Goal: Use online tool/utility: Utilize a website feature to perform a specific function

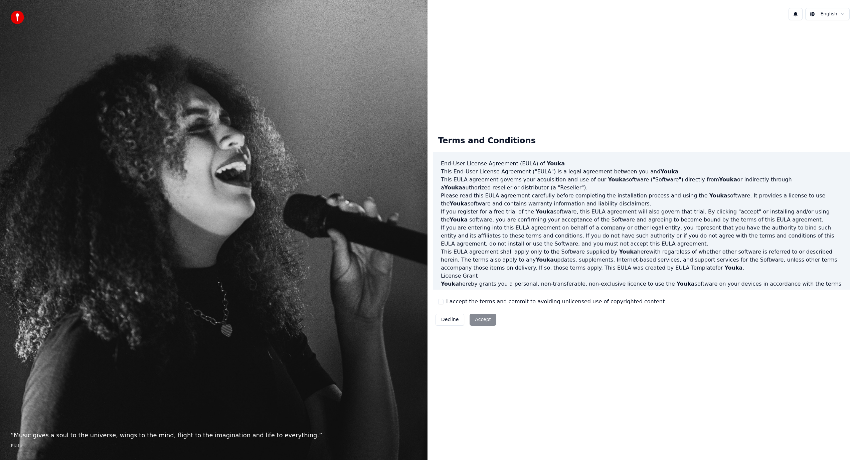
click at [443, 303] on button "I accept the terms and commit to avoiding unlicensed use of copyrighted content" at bounding box center [440, 301] width 5 height 5
click at [484, 320] on button "Accept" at bounding box center [483, 320] width 27 height 12
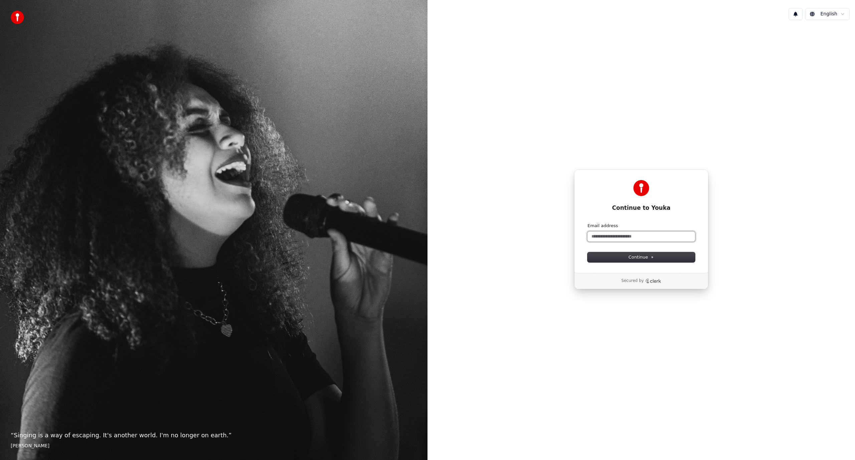
click at [624, 239] on input "Email address" at bounding box center [642, 237] width 108 height 10
click at [648, 257] on span "Continue" at bounding box center [641, 257] width 25 height 6
type input "**********"
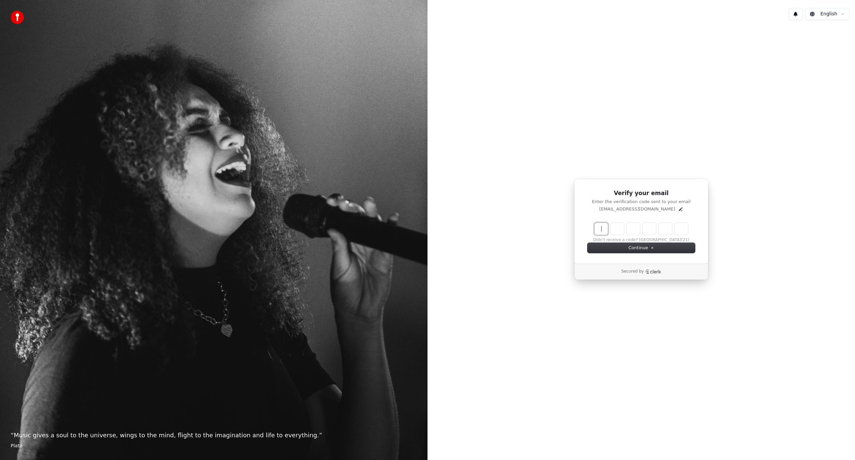
click at [596, 229] on input "Enter verification code" at bounding box center [648, 229] width 107 height 12
type input "******"
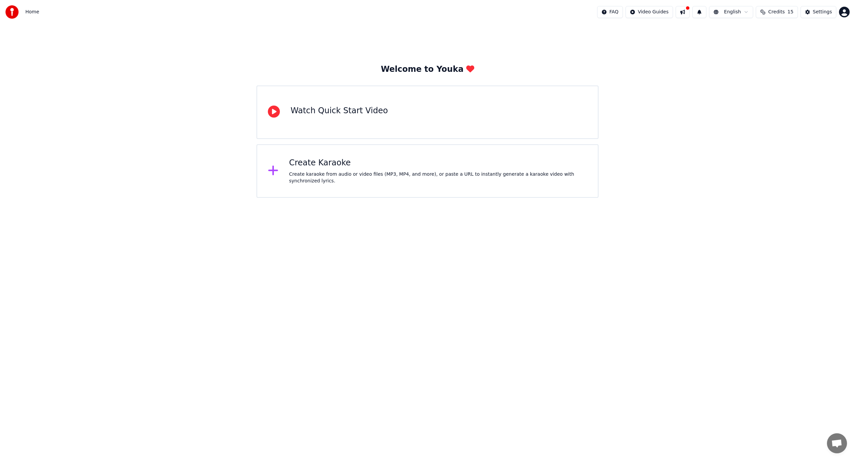
click at [301, 167] on div "Create Karaoke" at bounding box center [438, 163] width 298 height 11
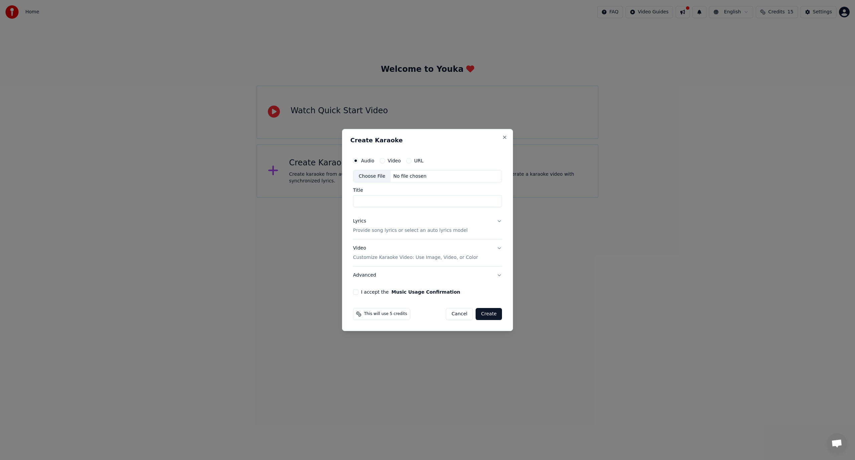
click at [415, 163] on label "URL" at bounding box center [418, 160] width 9 height 5
click at [412, 163] on button "URL" at bounding box center [408, 160] width 5 height 5
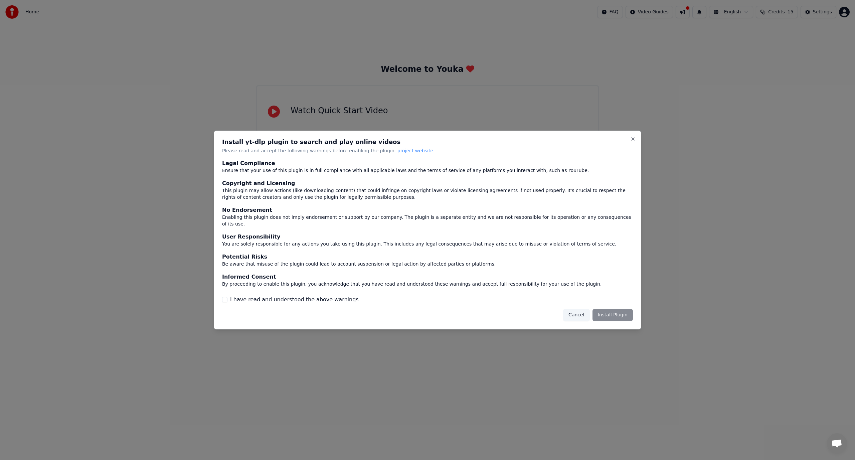
click at [233, 298] on label "I have read and understood the above warnings" at bounding box center [294, 300] width 129 height 8
click at [228, 298] on button "I have read and understood the above warnings" at bounding box center [224, 299] width 5 height 5
click at [619, 312] on button "Install Plugin" at bounding box center [613, 315] width 40 height 12
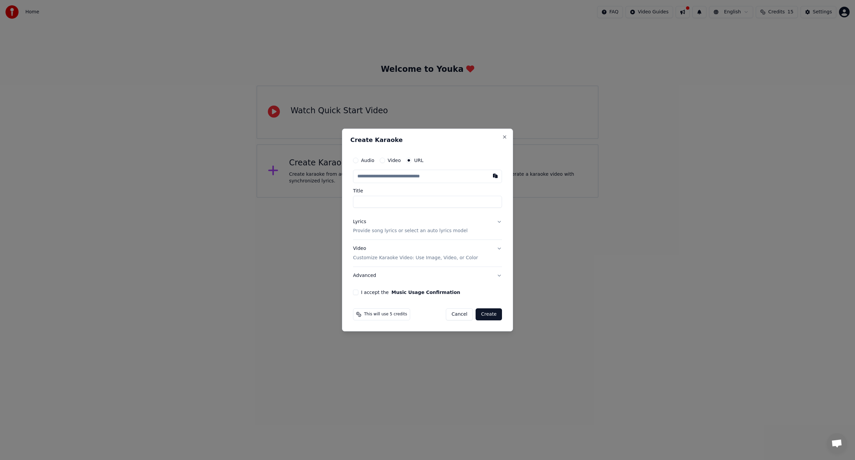
click at [399, 160] on label "Video" at bounding box center [394, 160] width 13 height 5
click at [385, 160] on button "Video" at bounding box center [382, 160] width 5 height 5
click at [364, 162] on label "Audio" at bounding box center [367, 160] width 13 height 5
click at [359, 162] on button "Audio" at bounding box center [355, 160] width 5 height 5
click at [355, 294] on button "I accept the Music Usage Confirmation" at bounding box center [355, 291] width 5 height 5
